Goal: Task Accomplishment & Management: Use online tool/utility

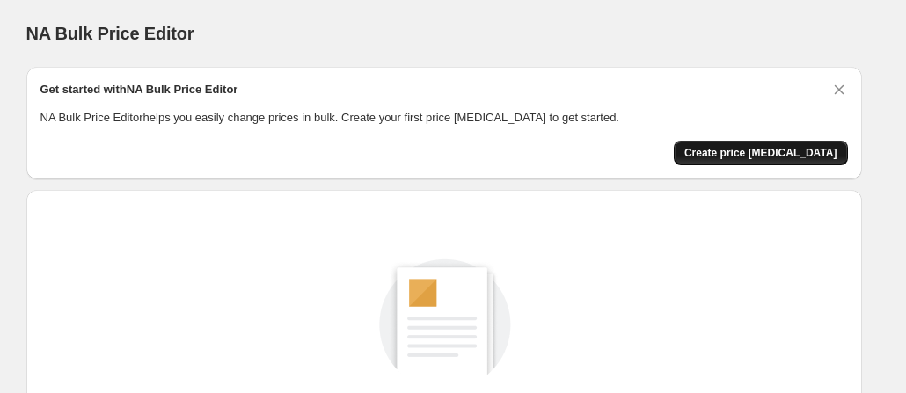
click at [761, 147] on span "Create price [MEDICAL_DATA]" at bounding box center [760, 153] width 153 height 14
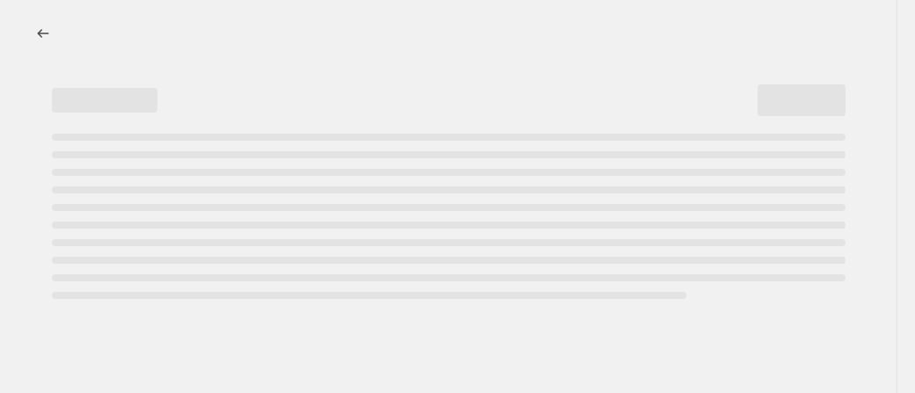
select select "percentage"
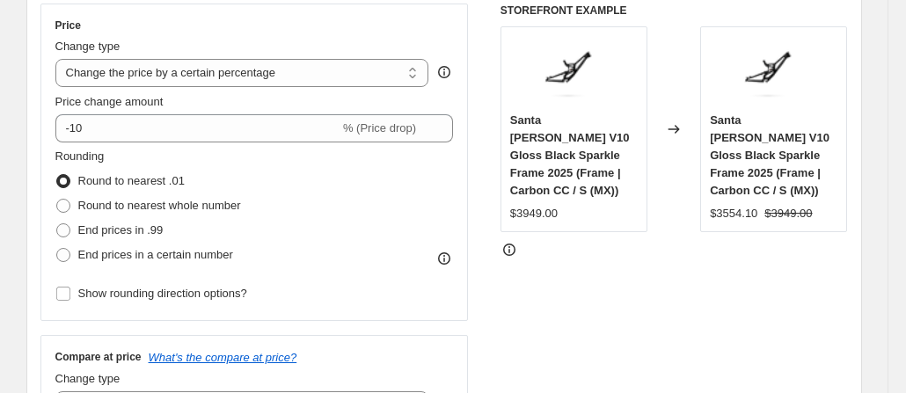
scroll to position [361, 0]
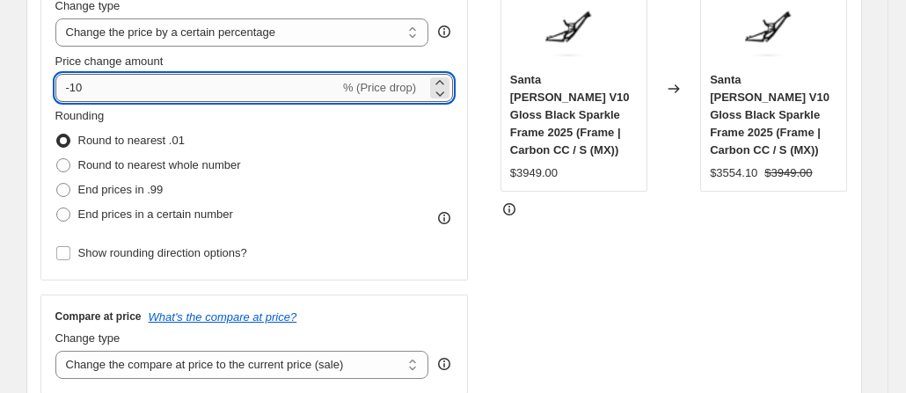
click at [123, 75] on input "-10" at bounding box center [197, 88] width 284 height 28
click at [444, 84] on icon at bounding box center [440, 93] width 18 height 18
click at [443, 83] on icon at bounding box center [439, 82] width 8 height 4
type input "-1"
click at [356, 137] on div "Rounding Round to nearest .01 Round to nearest whole number End prices in .99 E…" at bounding box center [254, 167] width 399 height 120
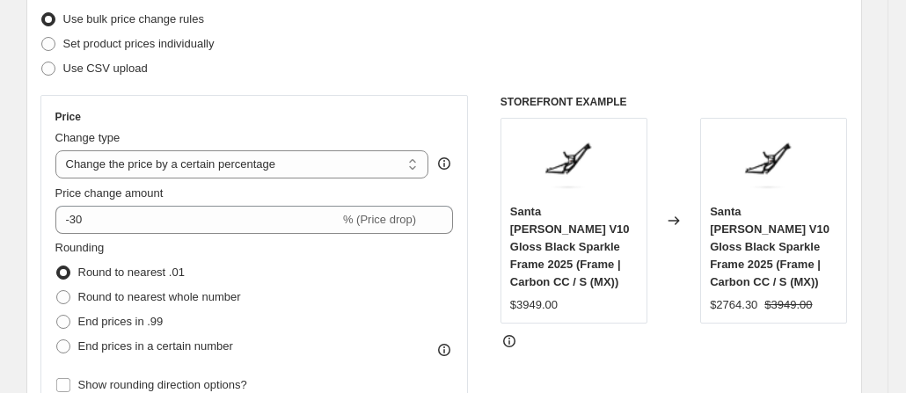
scroll to position [216, 0]
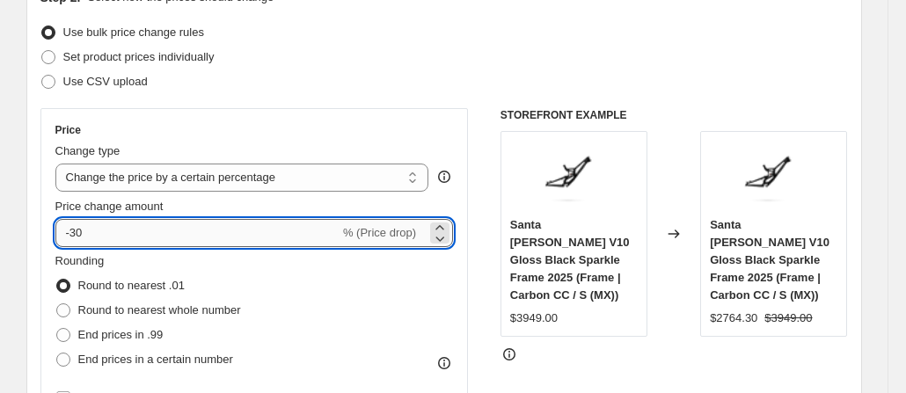
click at [126, 228] on input "-30" at bounding box center [197, 233] width 284 height 28
type input "-35"
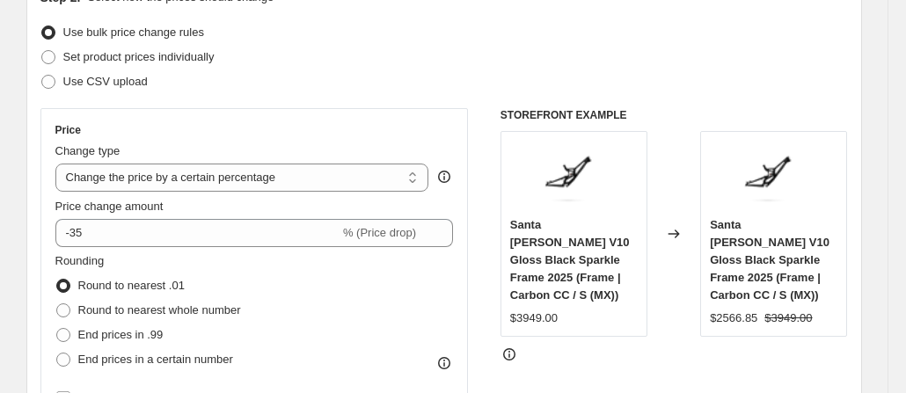
click at [598, 31] on div "Use bulk price change rules" at bounding box center [444, 32] width 808 height 25
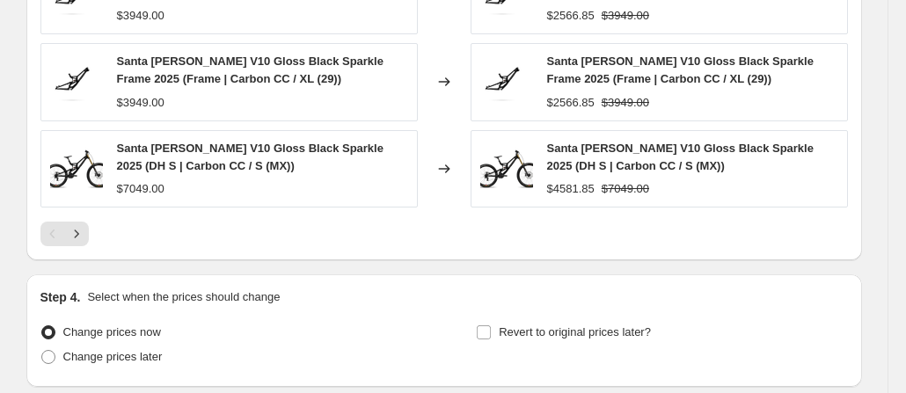
scroll to position [1389, 0]
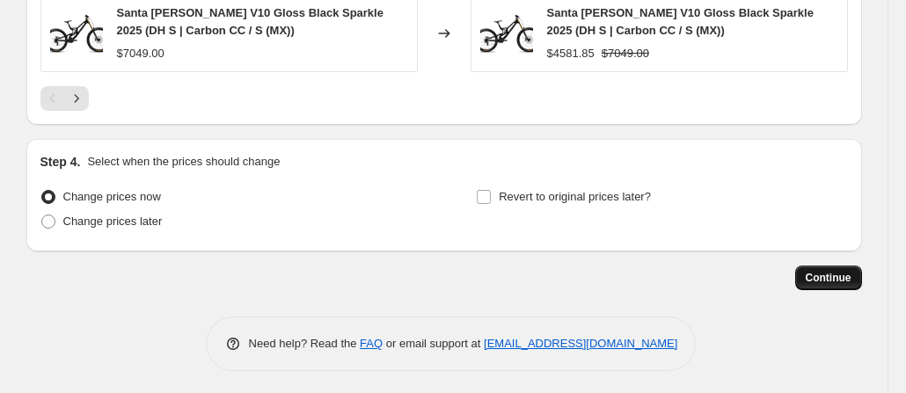
click at [823, 273] on span "Continue" at bounding box center [829, 278] width 46 height 14
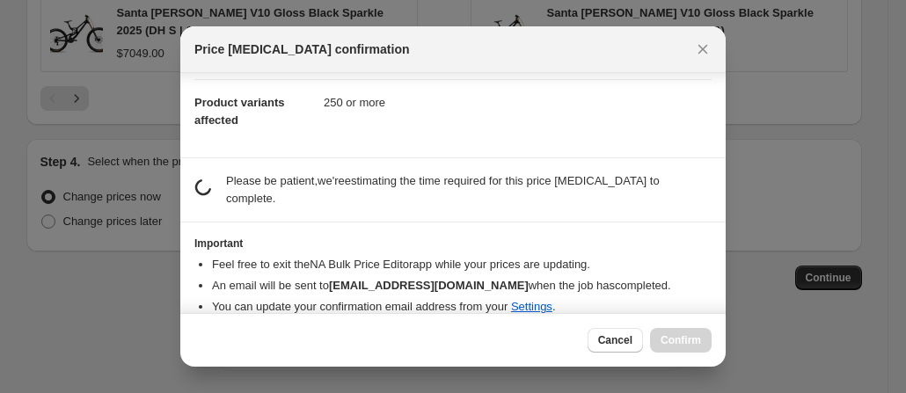
scroll to position [187, 0]
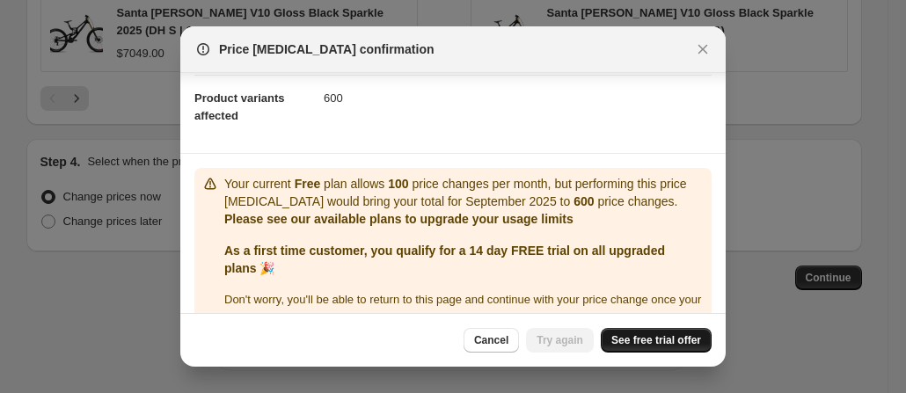
click at [671, 346] on span "See free trial offer" at bounding box center [656, 340] width 90 height 14
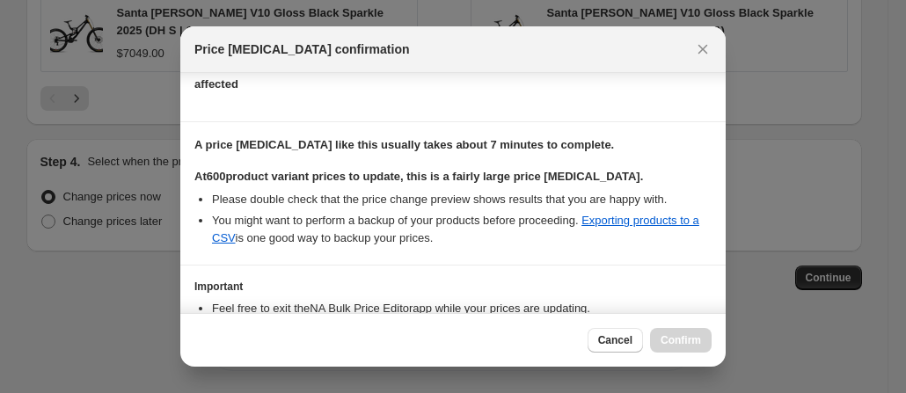
scroll to position [333, 0]
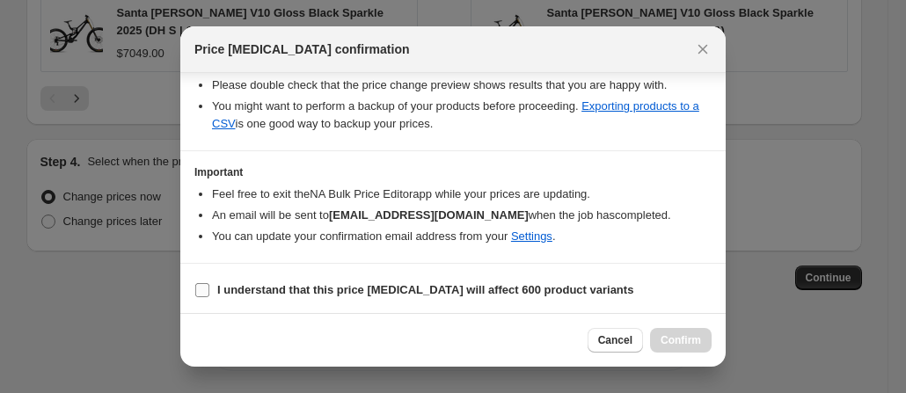
click at [197, 283] on input "I understand that this price change job will affect 600 product variants" at bounding box center [202, 290] width 14 height 14
checkbox input "true"
click at [685, 340] on span "Confirm" at bounding box center [681, 340] width 40 height 14
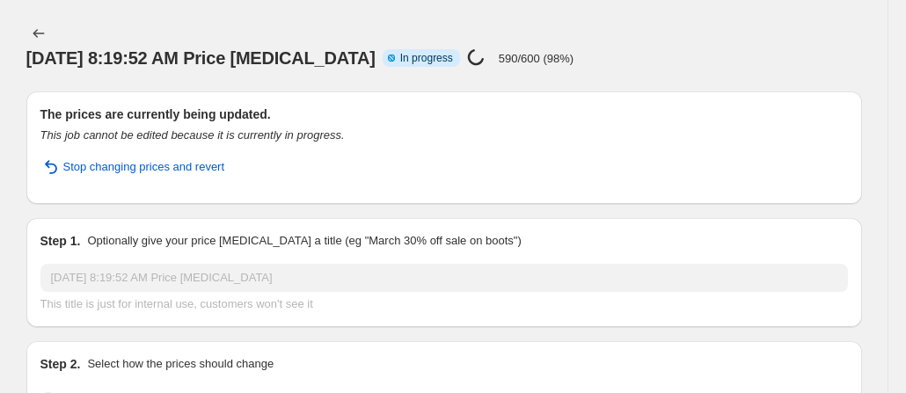
select select "percentage"
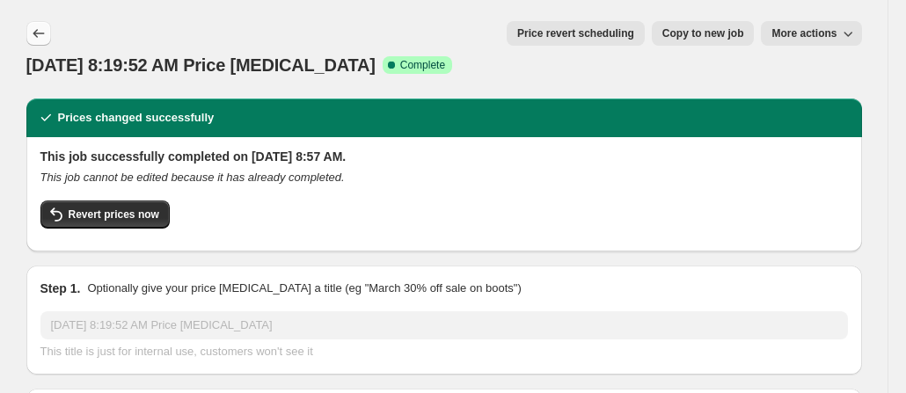
click at [40, 34] on icon "Price change jobs" at bounding box center [38, 33] width 11 height 9
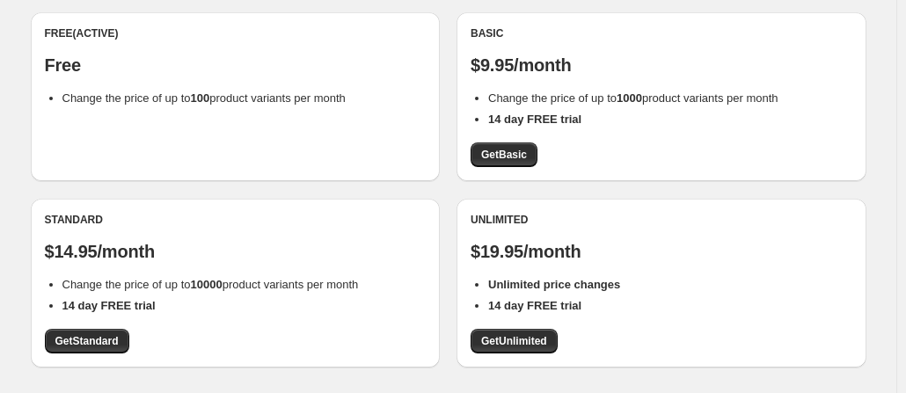
scroll to position [173, 0]
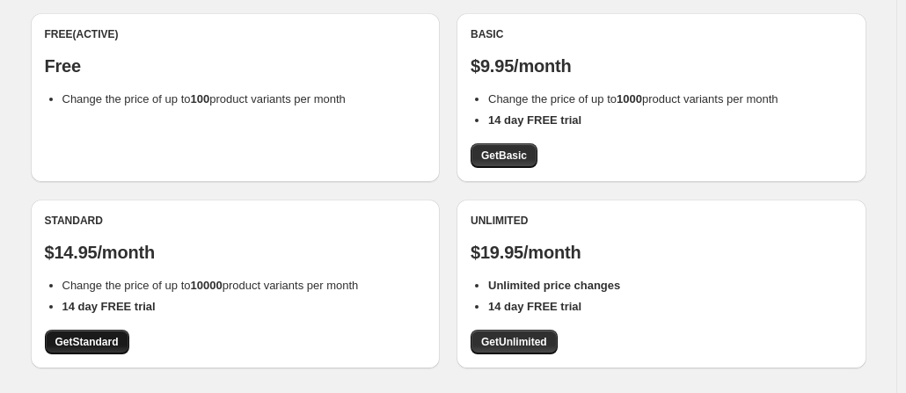
click at [89, 334] on link "Get Standard" at bounding box center [87, 342] width 84 height 25
